Goal: Information Seeking & Learning: Find specific fact

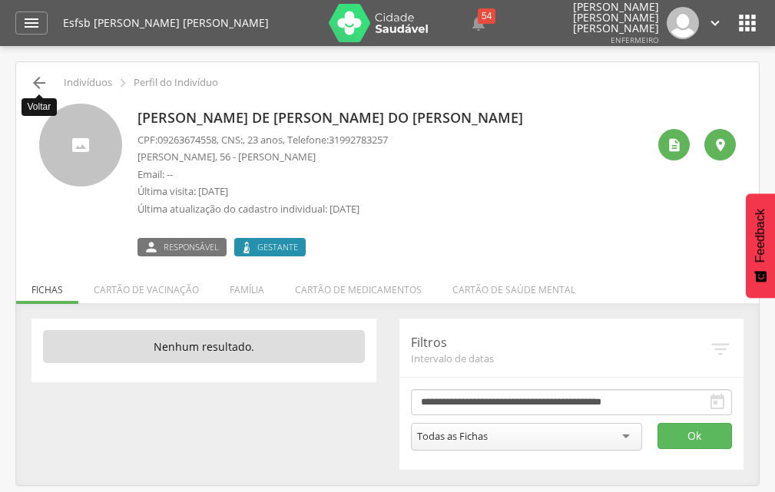
click at [36, 82] on icon "" at bounding box center [39, 83] width 18 height 18
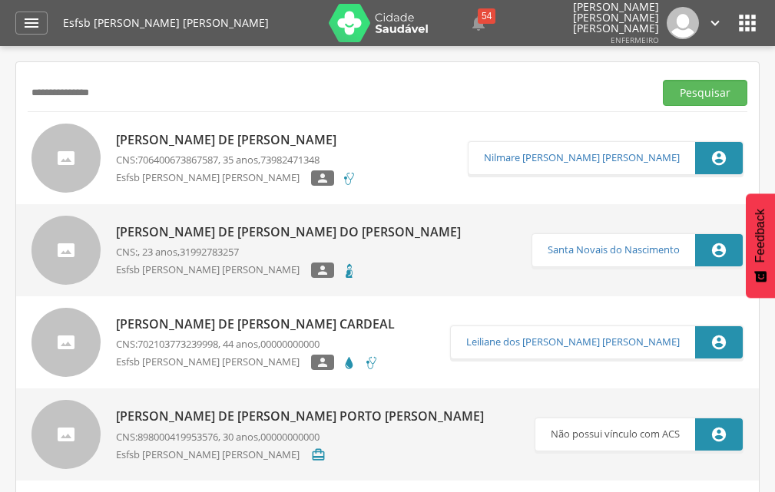
drag, startPoint x: 117, startPoint y: 80, endPoint x: 0, endPoint y: 101, distance: 118.7
click at [0, 101] on div " Supervisão  Distritos  Ubs Coordenador: - [GEOGRAPHIC_DATA] / BA Intervalo …" at bounding box center [387, 292] width 775 height 492
paste input "**********"
click at [669, 99] on button "Pesquisar" at bounding box center [705, 93] width 84 height 26
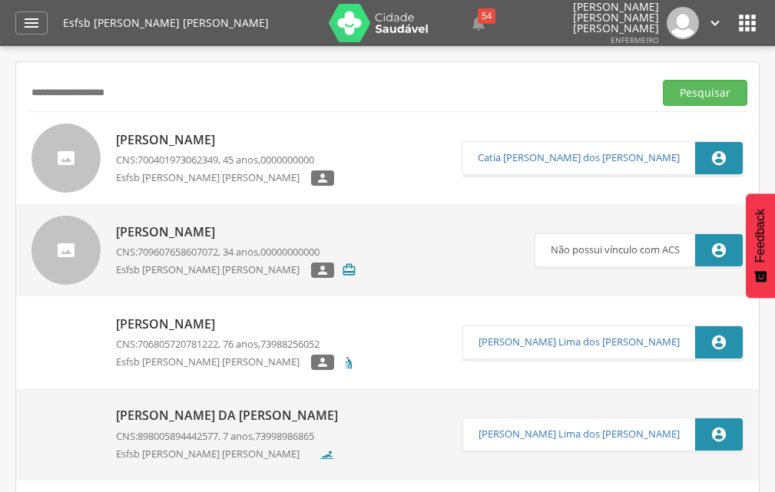
click at [193, 145] on p "[PERSON_NAME]" at bounding box center [225, 140] width 218 height 18
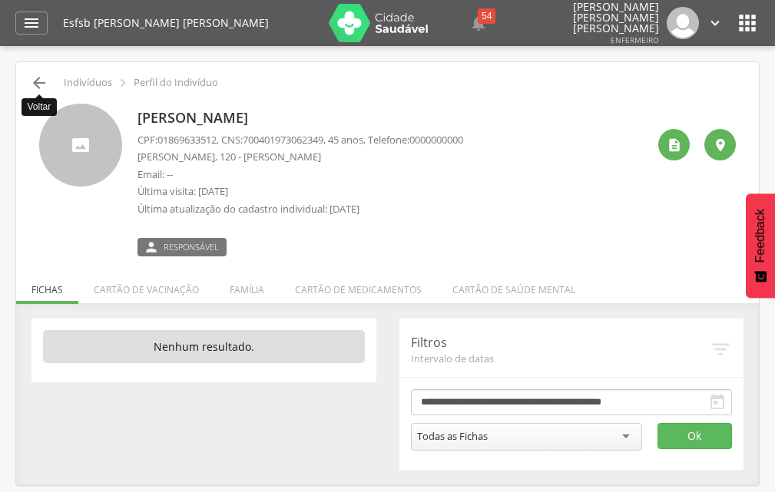
click at [38, 81] on icon "" at bounding box center [39, 83] width 18 height 18
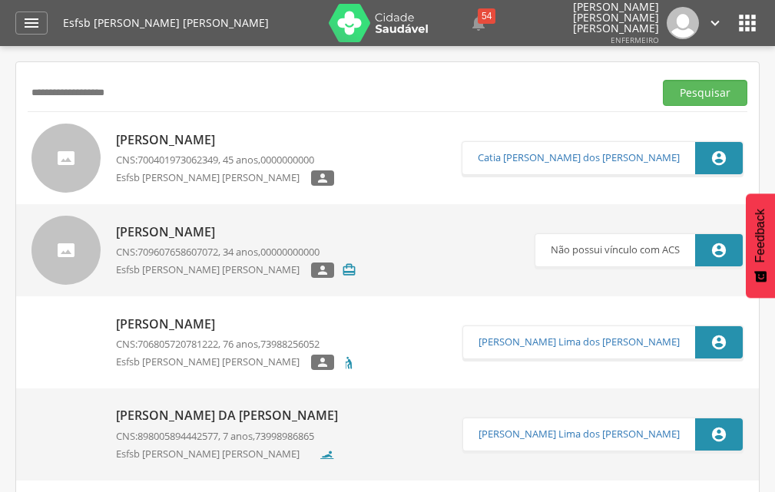
drag, startPoint x: 164, startPoint y: 91, endPoint x: 0, endPoint y: 99, distance: 163.8
click at [0, 99] on div " Supervisão  Distritos  Ubs Coordenador: - [GEOGRAPHIC_DATA] / BA Intervalo …" at bounding box center [387, 292] width 775 height 492
type input "**********"
click at [719, 89] on button "Pesquisar" at bounding box center [705, 93] width 84 height 26
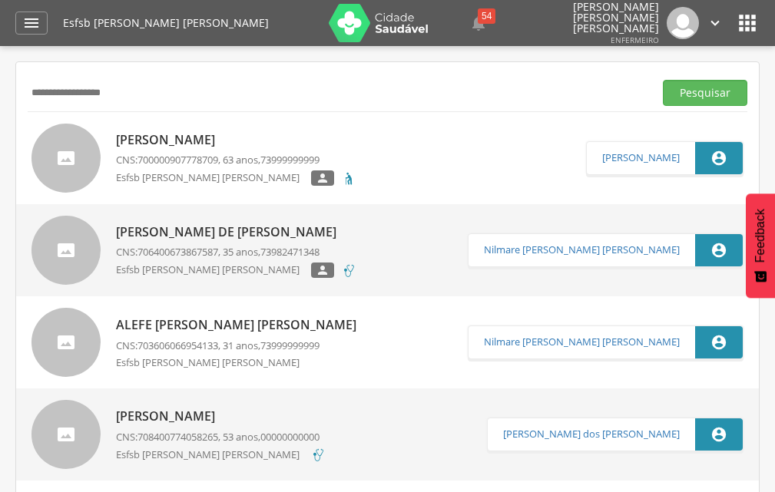
click at [185, 132] on p "[PERSON_NAME]" at bounding box center [236, 140] width 240 height 18
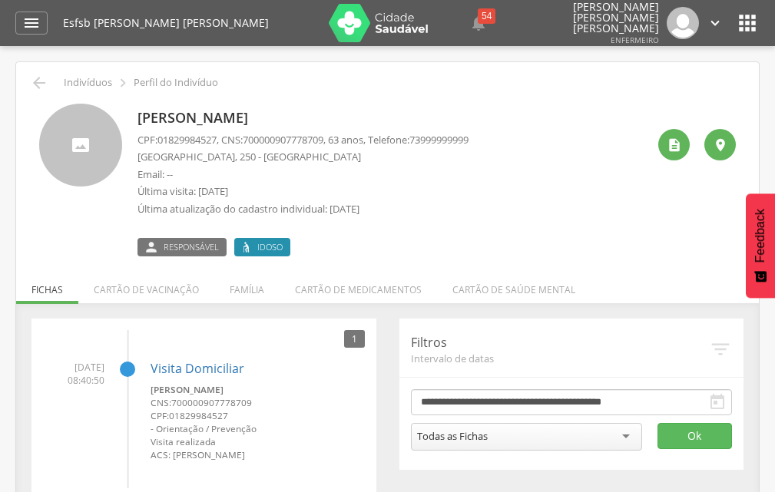
click at [720, 25] on icon "" at bounding box center [715, 23] width 17 height 17
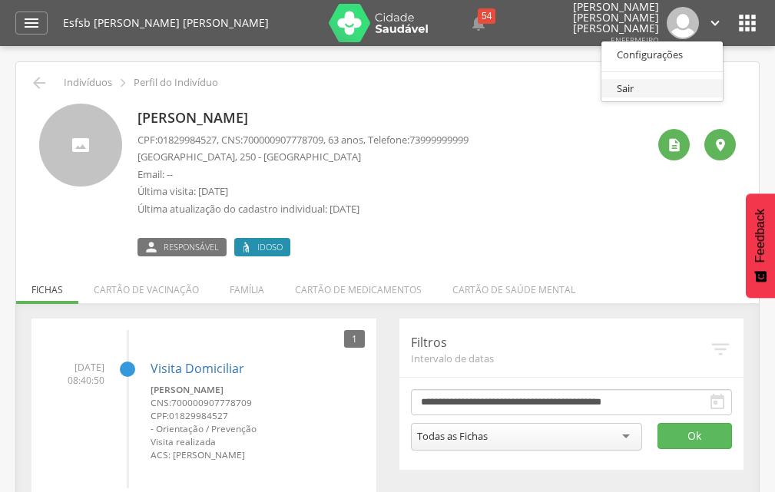
click at [675, 81] on link "Sair" at bounding box center [661, 88] width 121 height 19
